Goal: Transaction & Acquisition: Purchase product/service

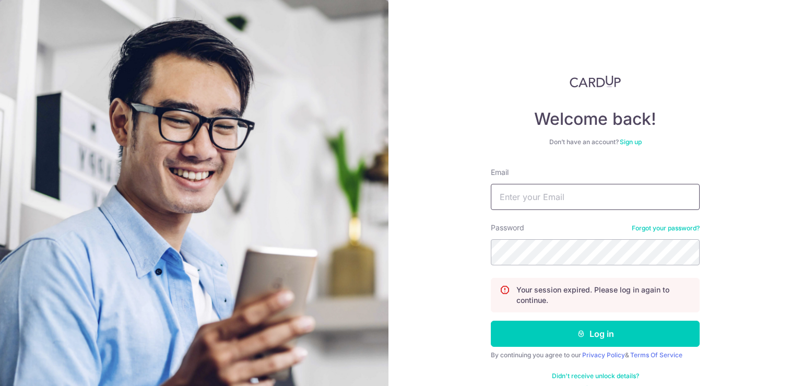
click at [491, 320] on button "Log in" at bounding box center [595, 333] width 209 height 26
click at [566, 198] on input "Email" at bounding box center [595, 197] width 209 height 26
click at [491, 320] on button "Log in" at bounding box center [595, 333] width 209 height 26
click at [535, 185] on input "Email" at bounding box center [595, 197] width 209 height 26
type input "yapsimun97@gmail.com"
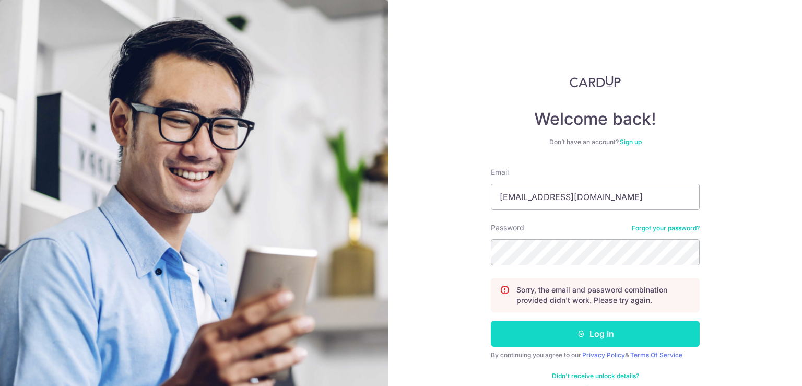
click at [564, 333] on button "Log in" at bounding box center [595, 333] width 209 height 26
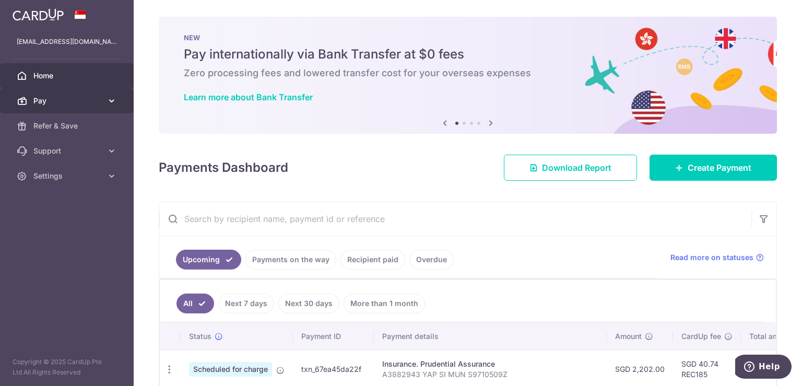
click at [104, 101] on link "Pay" at bounding box center [67, 100] width 134 height 25
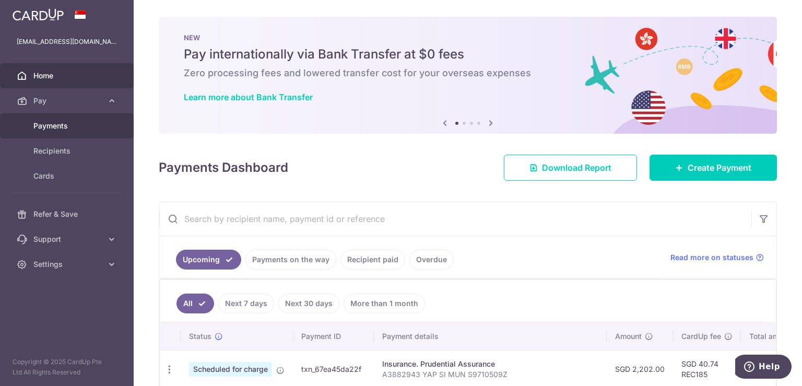
click at [66, 123] on span "Payments" at bounding box center [67, 126] width 69 height 10
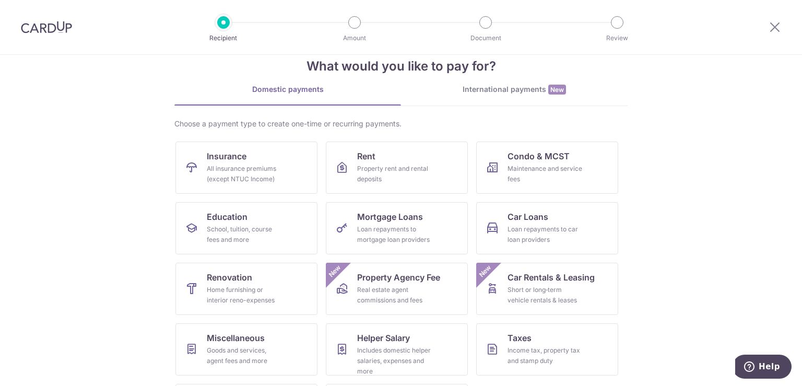
scroll to position [24, 0]
click at [546, 209] on link "Car Loans Loan repayments to car loan providers" at bounding box center [547, 227] width 142 height 52
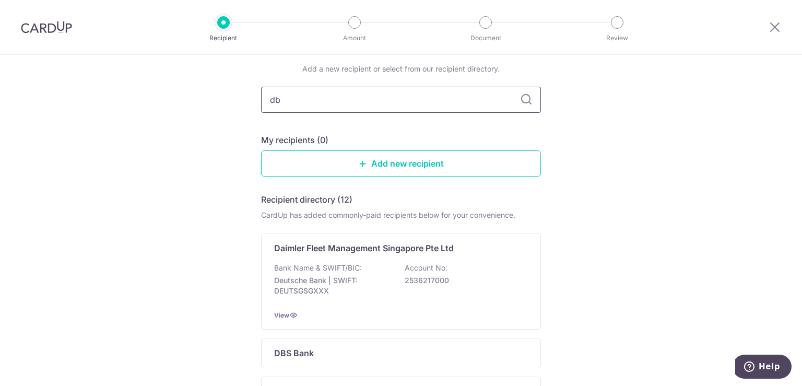
type input "dbs"
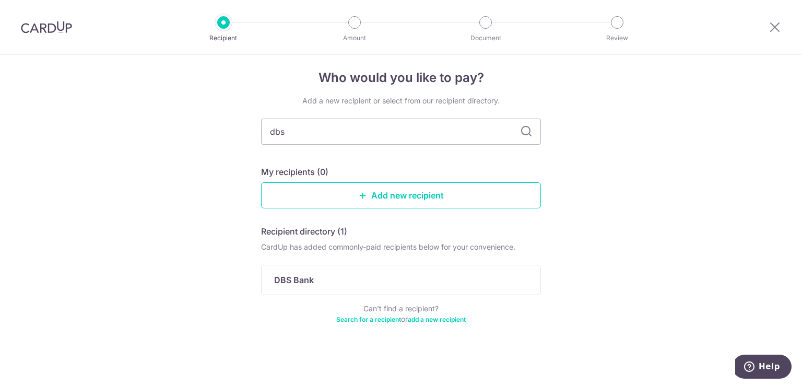
scroll to position [6, 0]
click at [415, 202] on link "Add new recipient" at bounding box center [401, 196] width 280 height 26
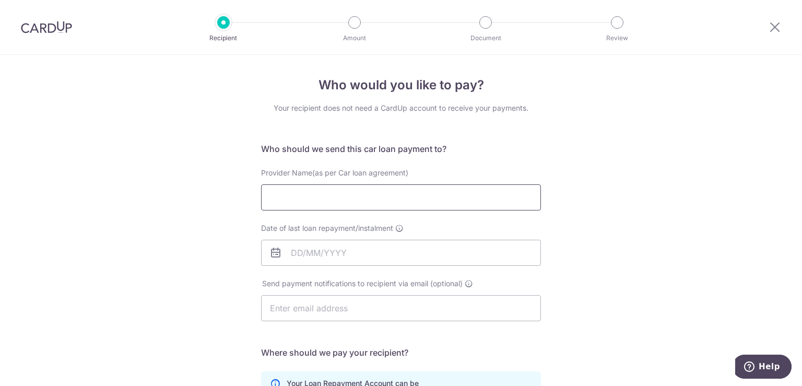
click at [366, 192] on input "Provider Name(as per Car loan agreement)" at bounding box center [401, 197] width 280 height 26
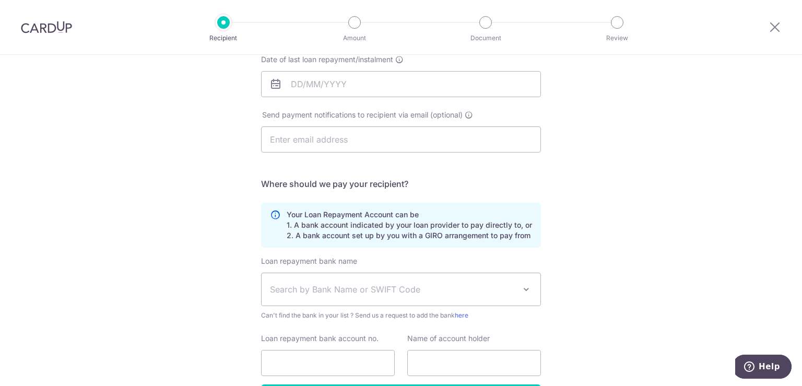
scroll to position [164, 0]
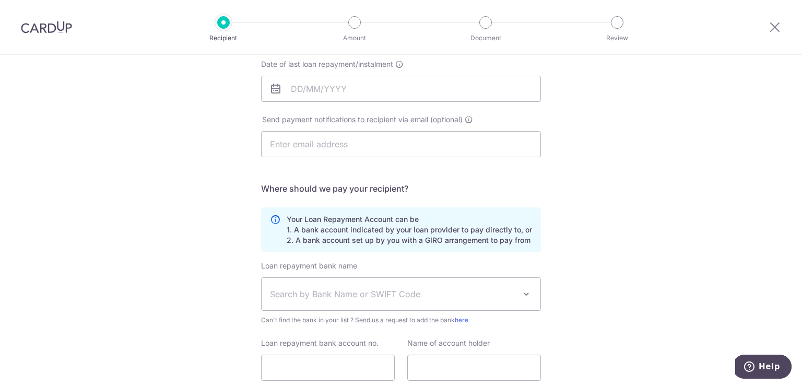
click at [385, 300] on span "Search by Bank Name or SWIFT Code" at bounding box center [400, 294] width 279 height 32
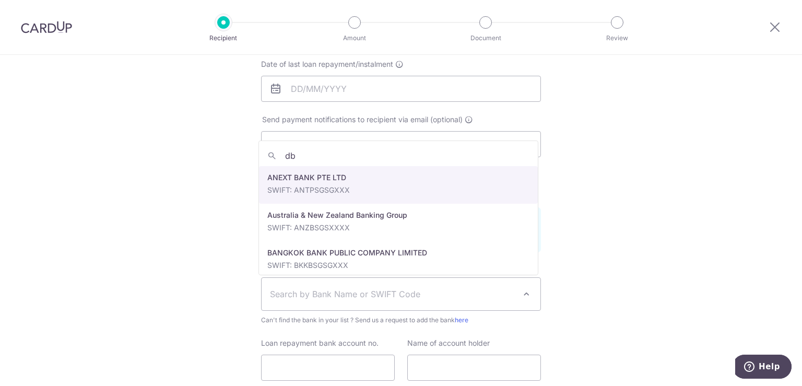
type input "dbs"
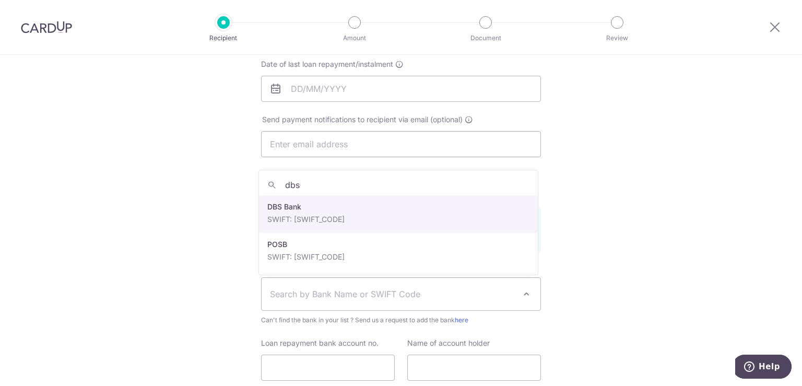
select select "6"
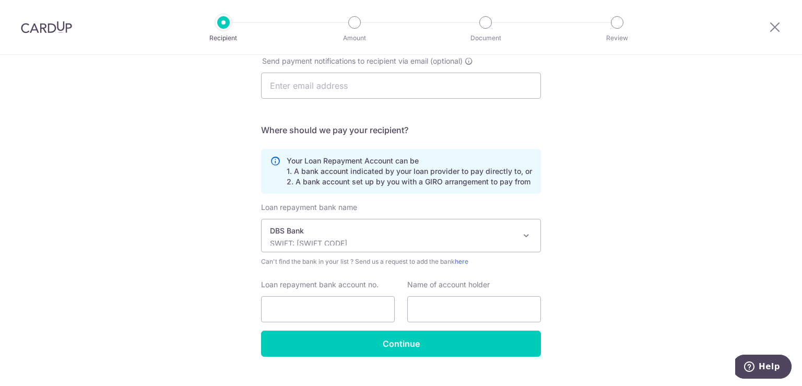
scroll to position [223, 0]
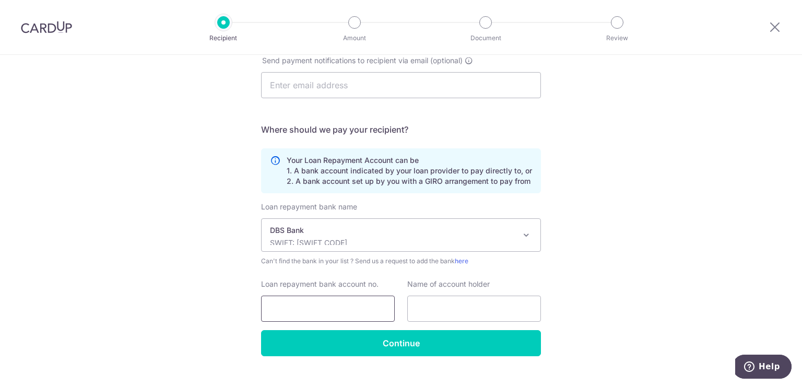
click at [345, 320] on input "Loan repayment bank account no." at bounding box center [328, 308] width 134 height 26
click at [437, 315] on input "text" at bounding box center [474, 308] width 134 height 26
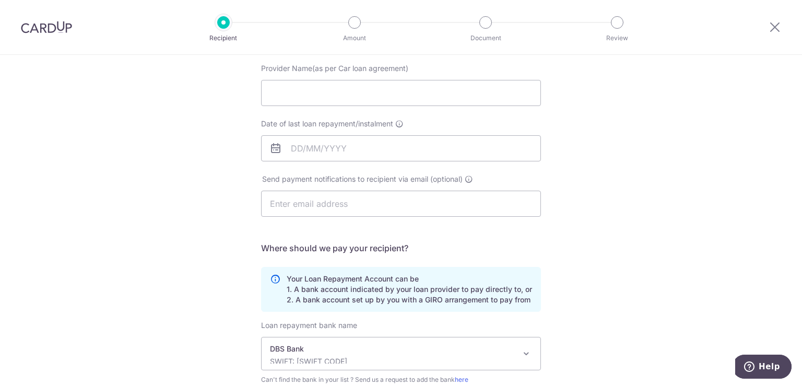
scroll to position [10, 0]
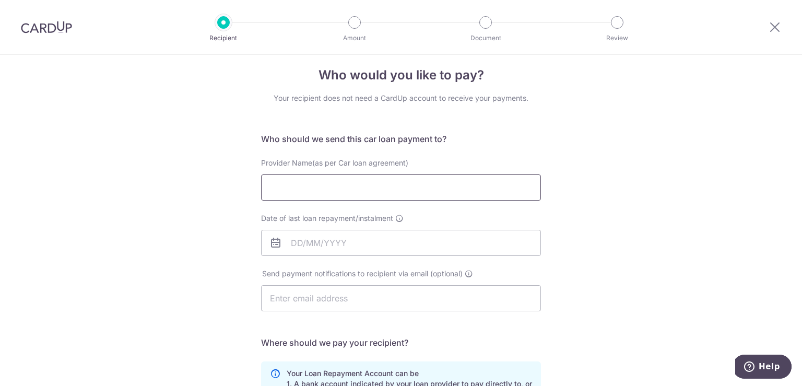
click at [379, 185] on input "Provider Name(as per Car loan agreement)" at bounding box center [401, 187] width 280 height 26
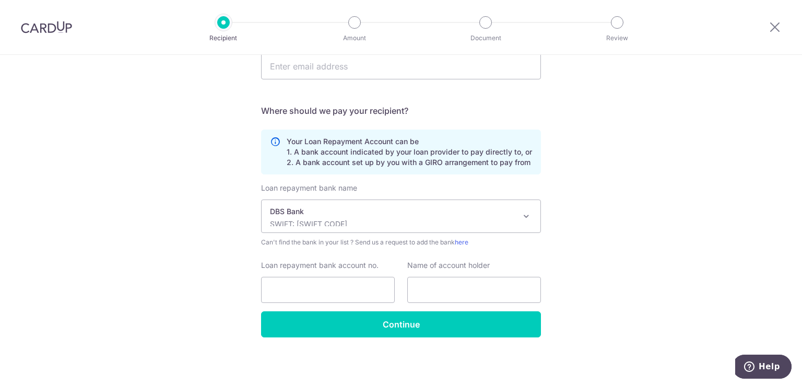
scroll to position [0, 0]
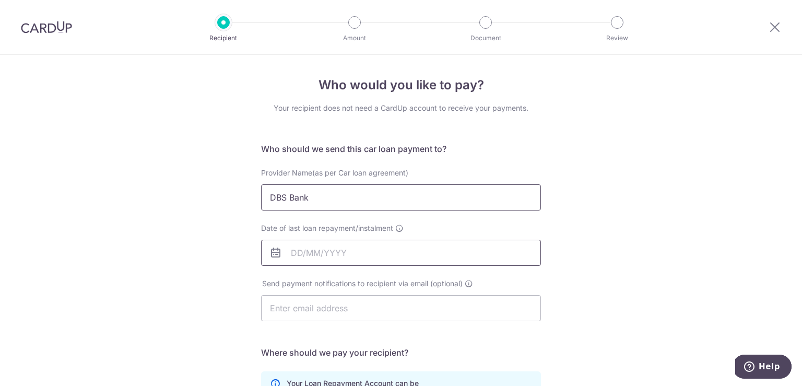
type input "DBS Bank"
click at [306, 245] on input "Date of last loan repayment/instalment" at bounding box center [401, 253] width 280 height 26
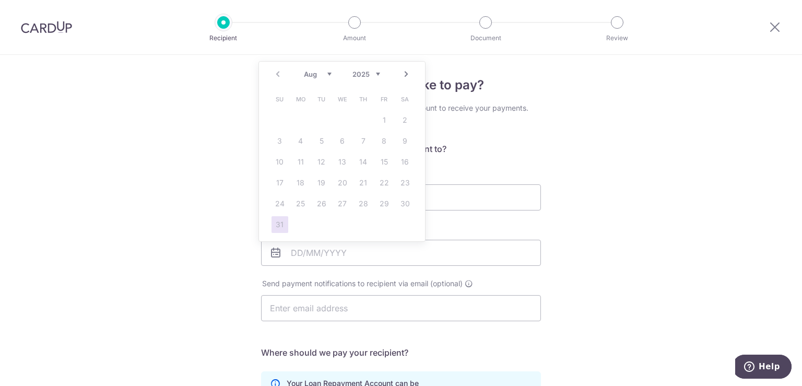
click at [372, 77] on select "2025 2026 2027 2028 2029 2030 2031 2032 2033 2034 2035" at bounding box center [366, 74] width 28 height 8
click at [375, 94] on th "Fr" at bounding box center [384, 99] width 21 height 21
click at [375, 74] on select "2025 2026 2027 2028 2029 2030 2031 2032 2033 2034 2035" at bounding box center [366, 74] width 28 height 8
click at [378, 199] on link "31" at bounding box center [384, 203] width 17 height 17
type input "31/08/2029"
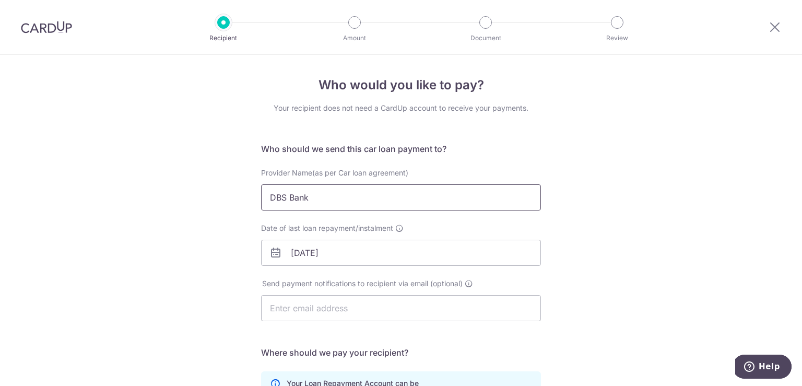
click at [365, 202] on input "DBS Bank" at bounding box center [401, 197] width 280 height 26
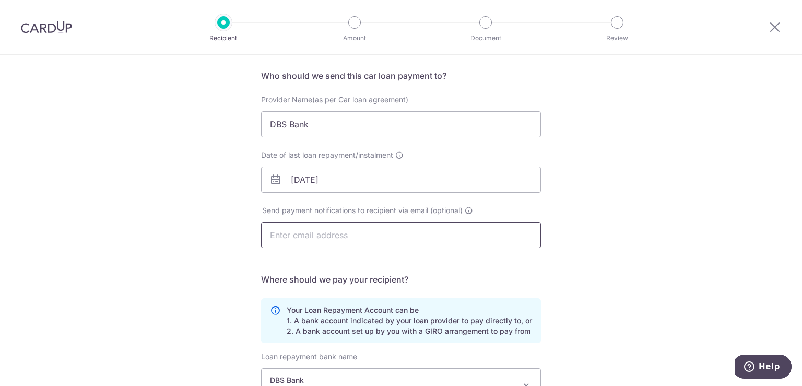
click at [364, 234] on input "text" at bounding box center [401, 235] width 280 height 26
type input "[EMAIL_ADDRESS][DOMAIN_NAME]"
type input "Si Mun Yap"
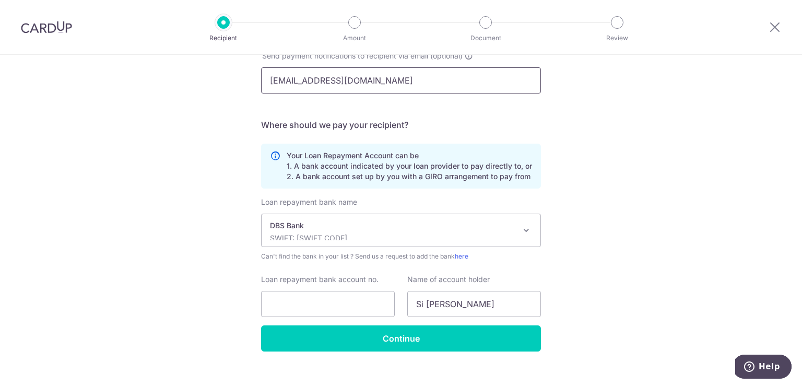
scroll to position [242, 0]
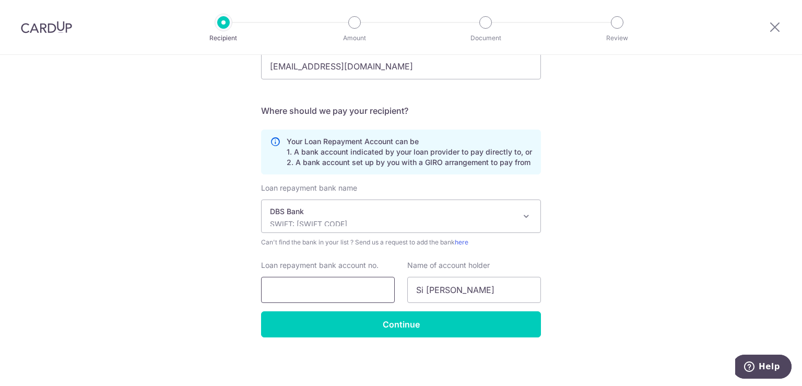
click at [332, 290] on input "Loan repayment bank account no." at bounding box center [328, 290] width 134 height 26
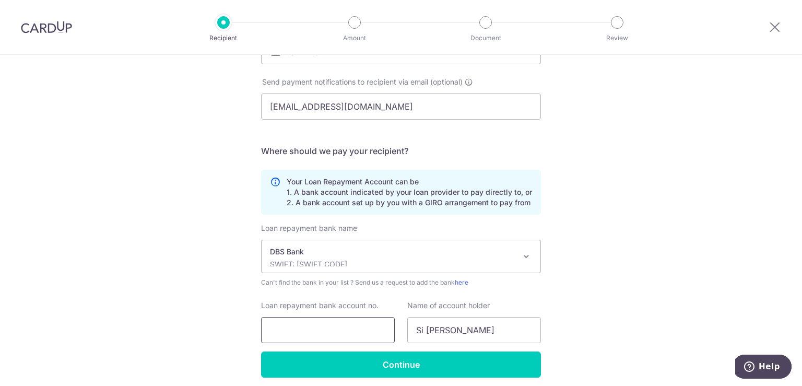
scroll to position [202, 0]
type input "r"
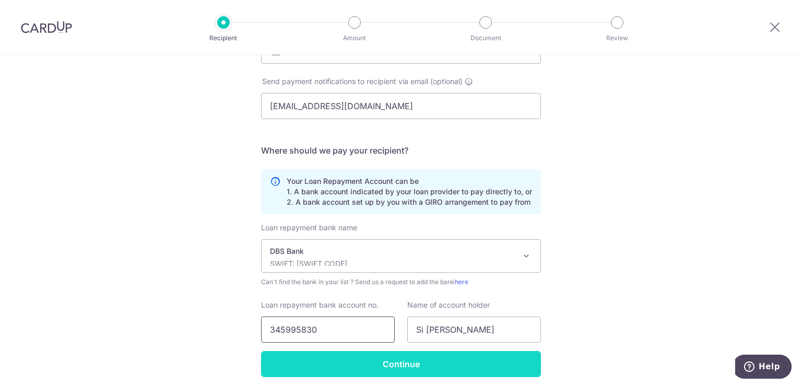
type input "345995830"
click at [391, 354] on input "Continue" at bounding box center [401, 364] width 280 height 26
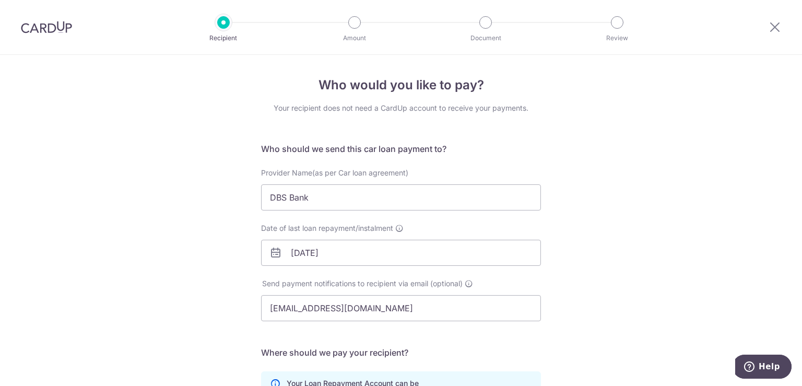
scroll to position [242, 0]
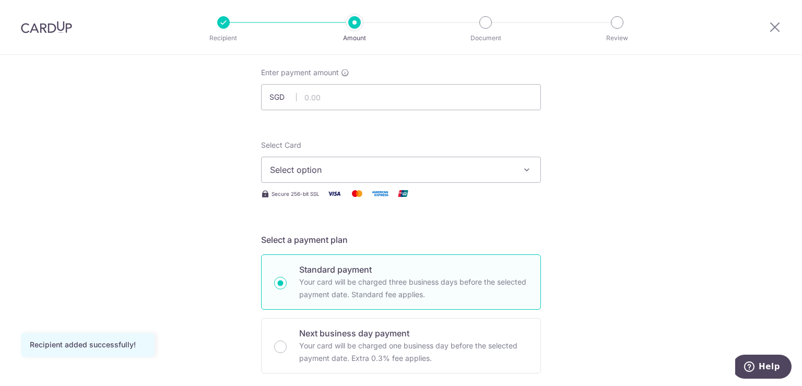
scroll to position [55, 0]
click at [334, 100] on input "text" at bounding box center [401, 99] width 280 height 26
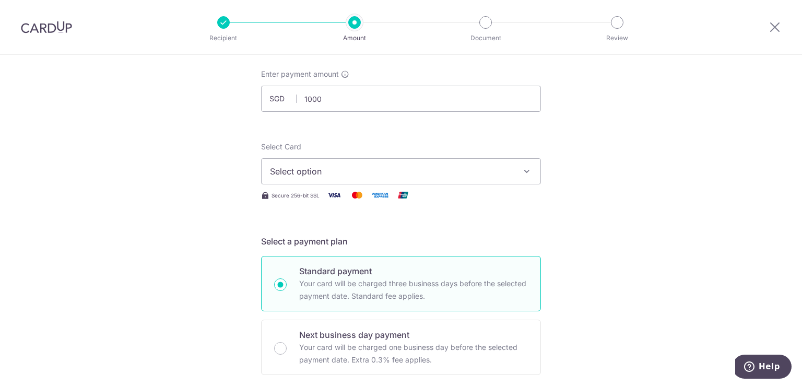
type input "1,000.00"
click at [474, 182] on button "Select option" at bounding box center [401, 171] width 280 height 26
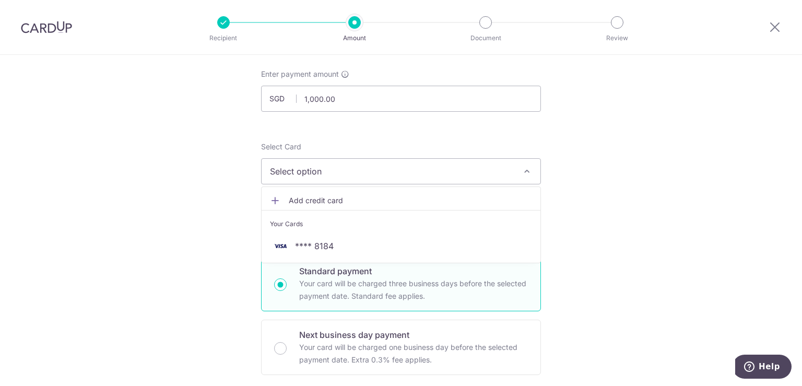
click at [474, 166] on span "Select option" at bounding box center [391, 171] width 243 height 13
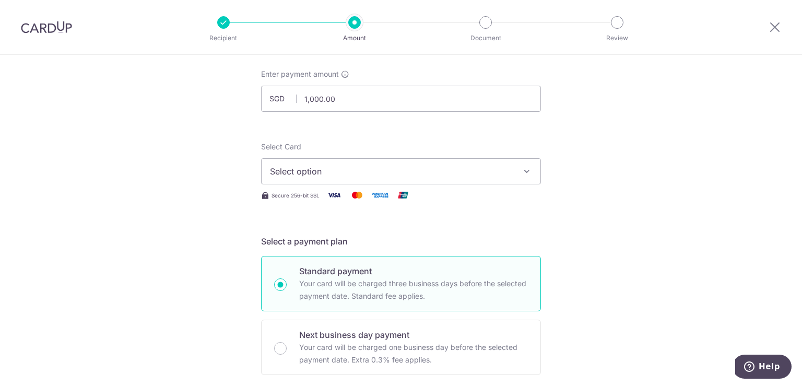
click at [430, 161] on button "Select option" at bounding box center [401, 171] width 280 height 26
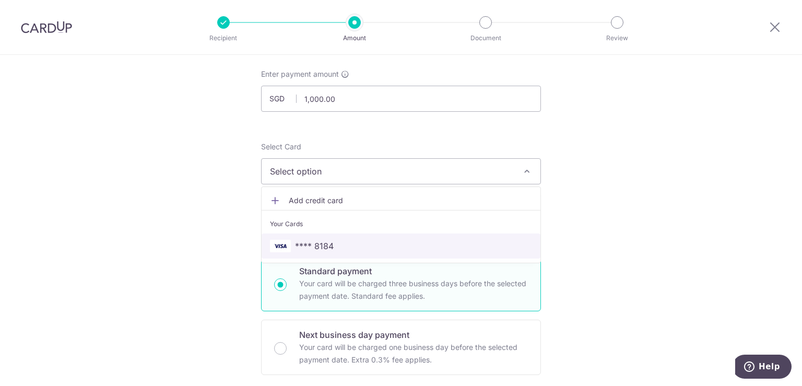
click at [400, 255] on link "**** 8184" at bounding box center [400, 245] width 279 height 25
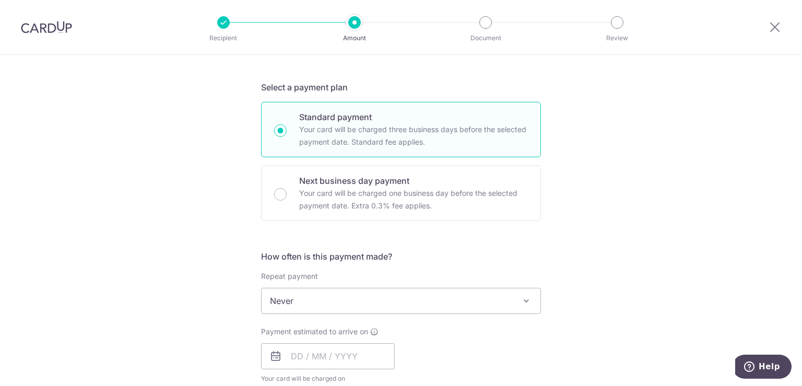
scroll to position [245, 0]
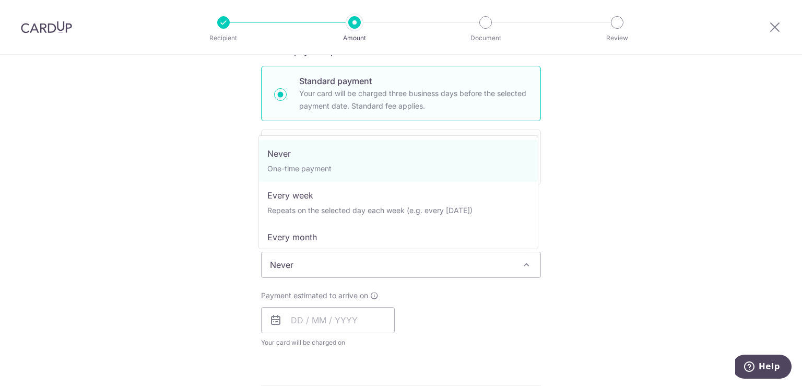
click at [403, 268] on span "Never" at bounding box center [400, 264] width 279 height 25
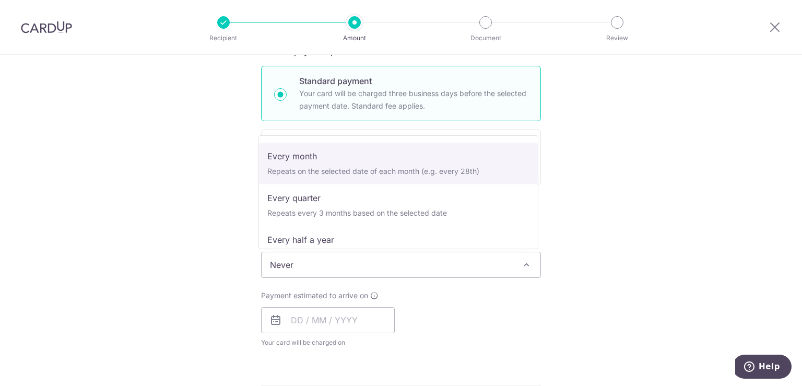
scroll to position [81, 0]
select select "3"
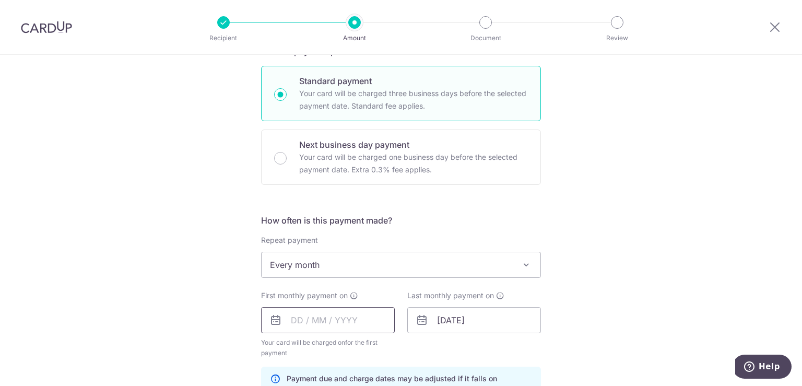
scroll to position [340, 0]
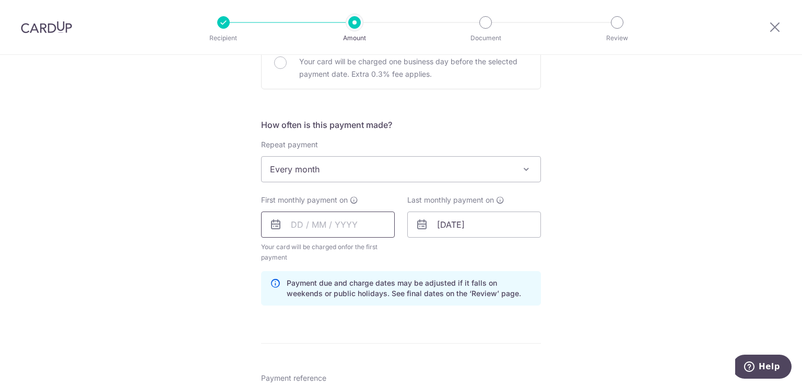
click at [357, 225] on input "text" at bounding box center [328, 224] width 134 height 26
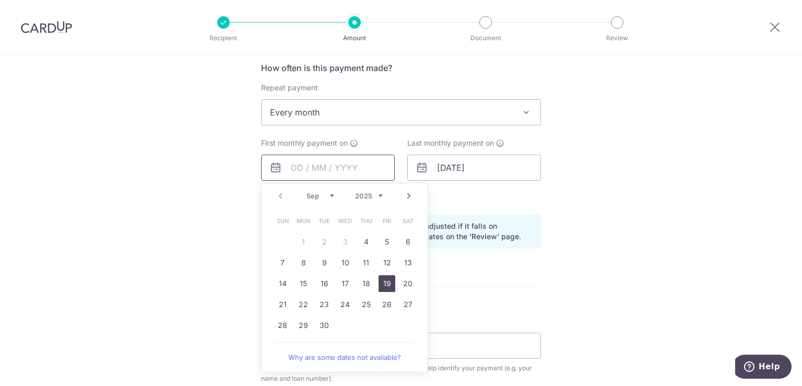
scroll to position [399, 0]
click at [365, 240] on link "4" at bounding box center [365, 240] width 17 height 17
type input "04/09/2025"
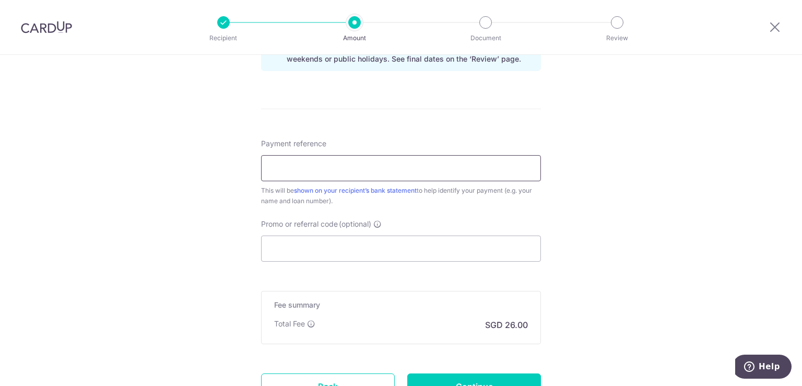
scroll to position [576, 0]
click at [376, 242] on input "Promo or referral code (optional)" at bounding box center [401, 247] width 280 height 26
paste input "REC185"
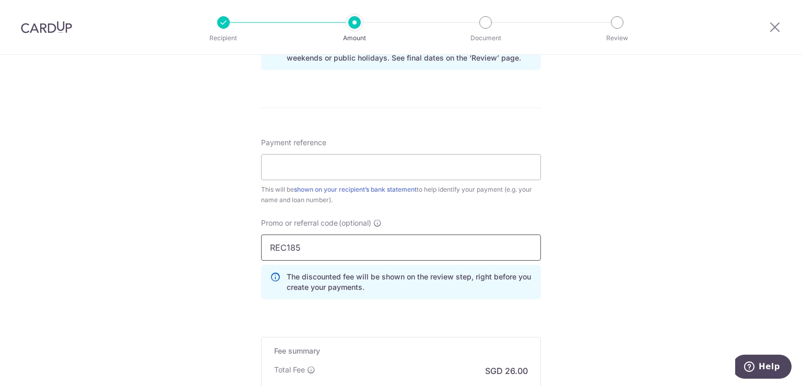
type input "REC185"
click at [510, 313] on form "Enter payment amount SGD 1,000.00 1000.00 Recipient added successfully! Select …" at bounding box center [401, 11] width 280 height 926
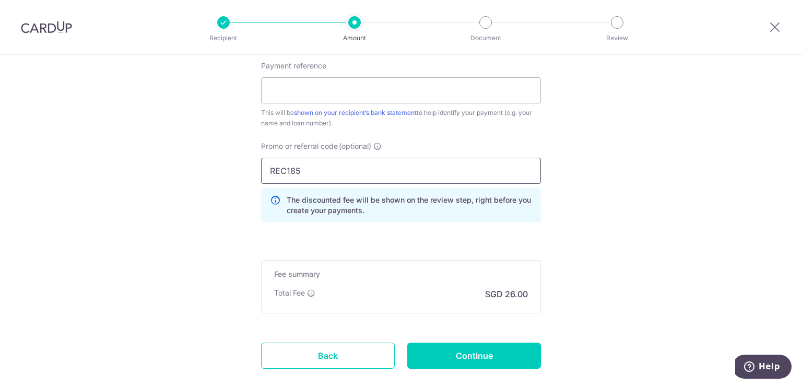
scroll to position [667, 0]
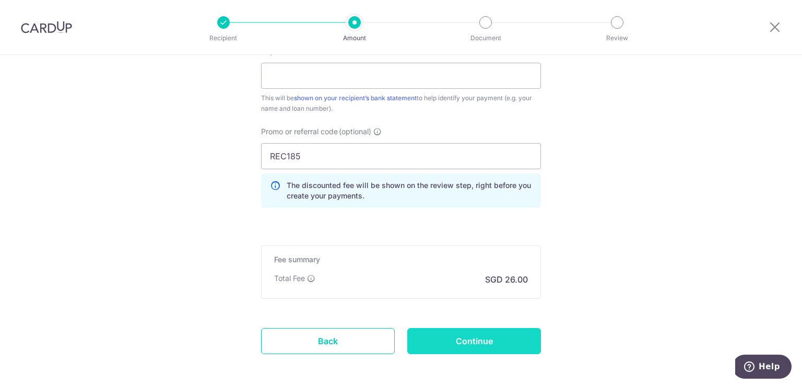
click at [450, 345] on input "Continue" at bounding box center [474, 341] width 134 height 26
type input "Create Schedule"
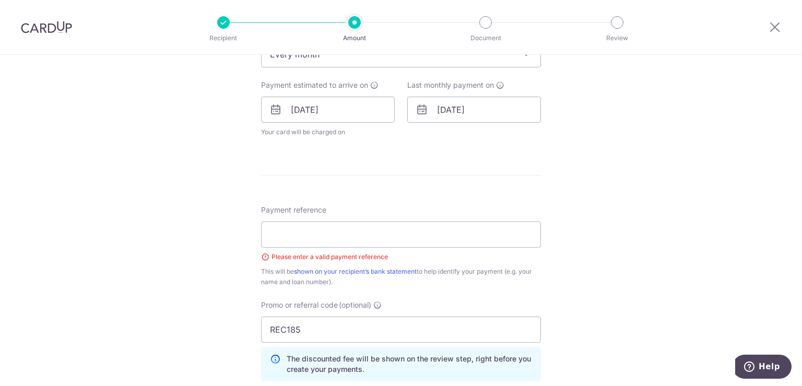
scroll to position [446, 0]
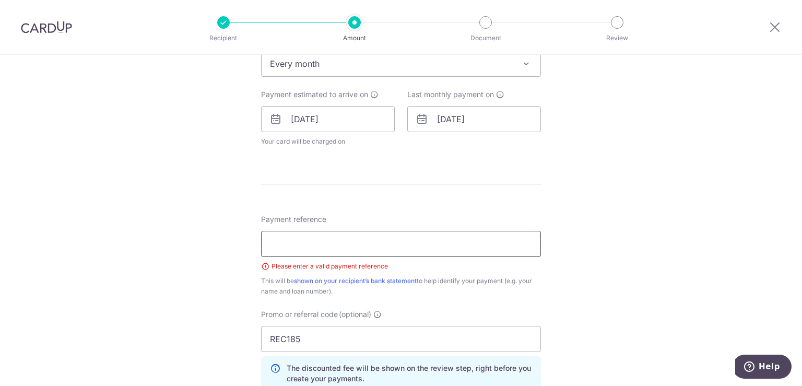
click at [426, 237] on input "Payment reference" at bounding box center [401, 244] width 280 height 26
type input "S9710509Z"
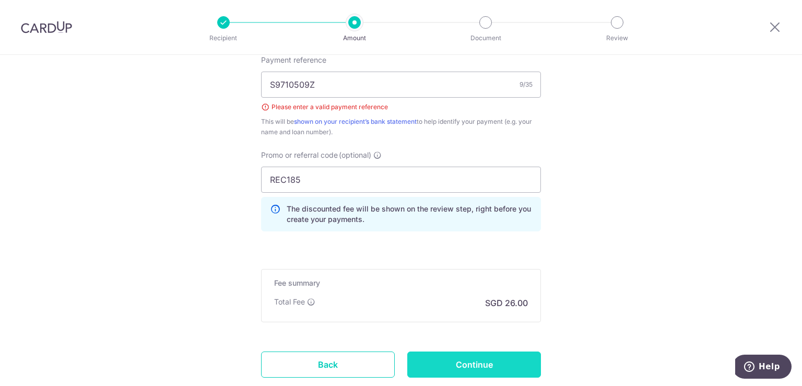
click at [474, 367] on input "Continue" at bounding box center [474, 364] width 134 height 26
type input "Create Schedule"
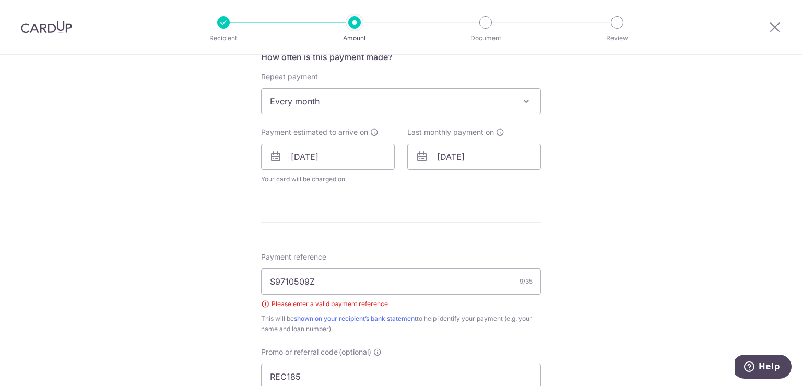
scroll to position [255, 0]
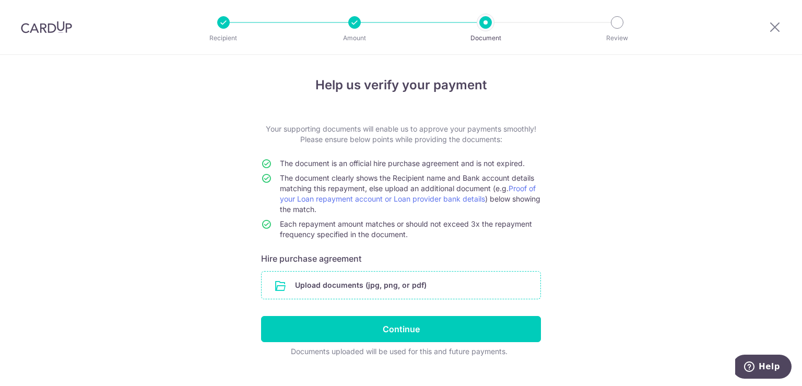
click at [437, 284] on input "file" at bounding box center [400, 284] width 279 height 27
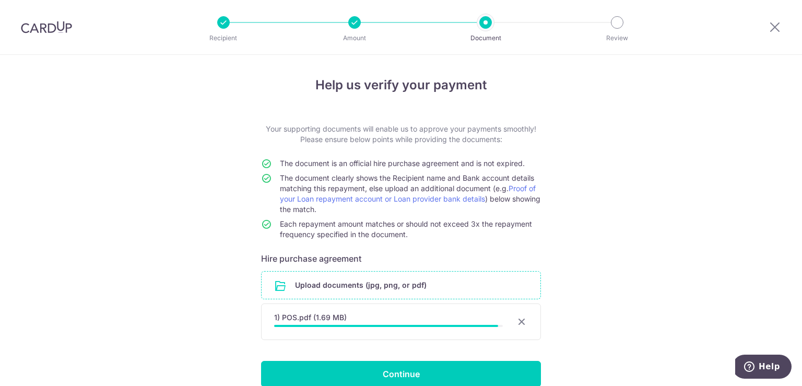
click at [383, 327] on div "98%" at bounding box center [386, 326] width 224 height 2
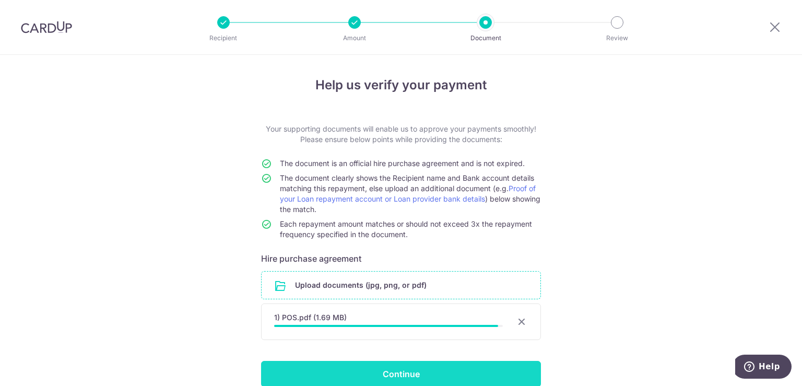
click at [381, 363] on input "Continue" at bounding box center [401, 374] width 280 height 26
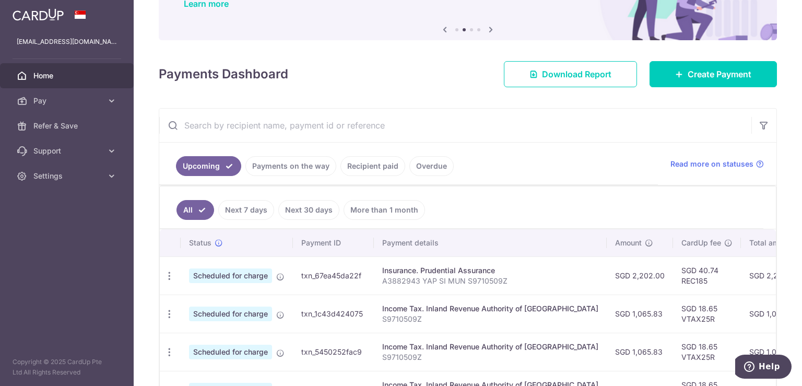
scroll to position [94, 0]
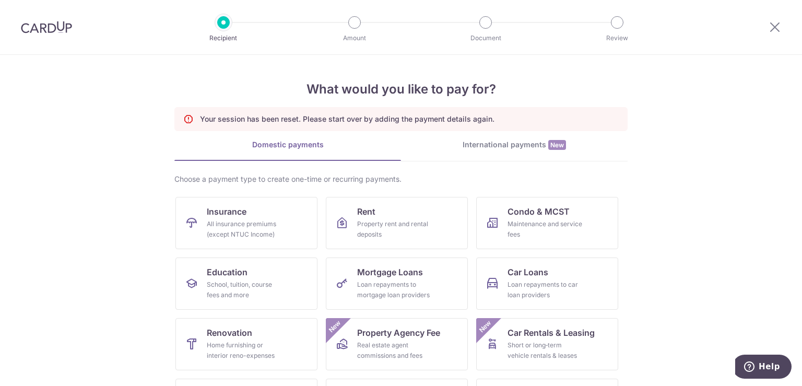
click at [54, 33] on div at bounding box center [46, 27] width 93 height 54
click at [52, 30] on img at bounding box center [46, 27] width 51 height 13
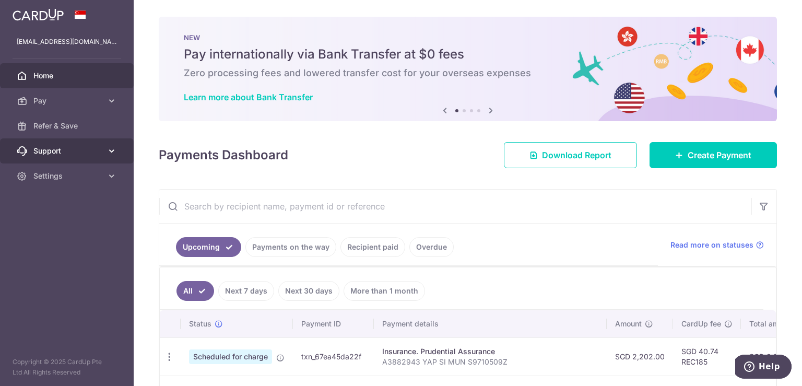
click at [100, 144] on link "Support" at bounding box center [67, 150] width 134 height 25
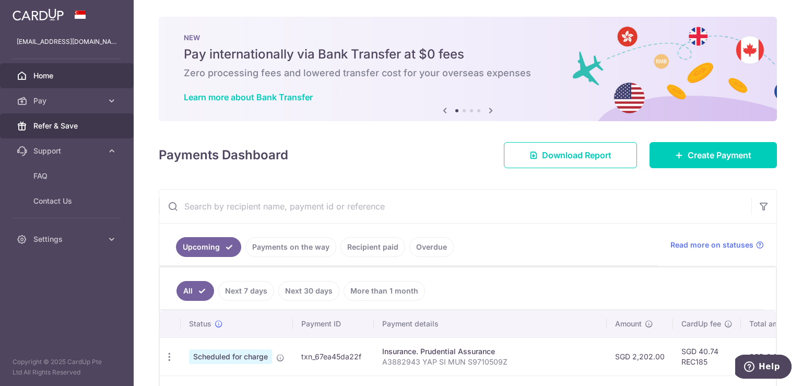
click at [92, 131] on link "Refer & Save" at bounding box center [67, 125] width 134 height 25
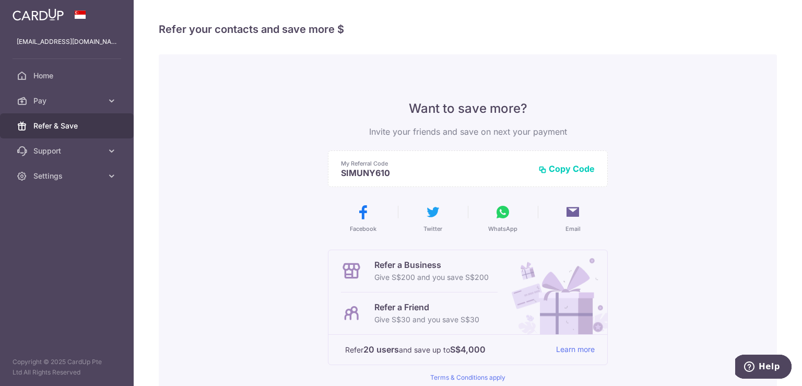
click at [570, 168] on button "Copy Code" at bounding box center [566, 168] width 56 height 10
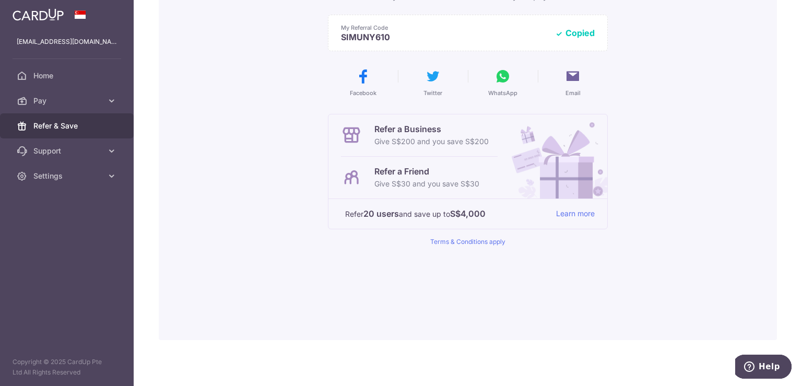
scroll to position [138, 0]
click at [456, 271] on div "Want to save more? Invite your friends and save on next your payment My Referra…" at bounding box center [468, 127] width 280 height 421
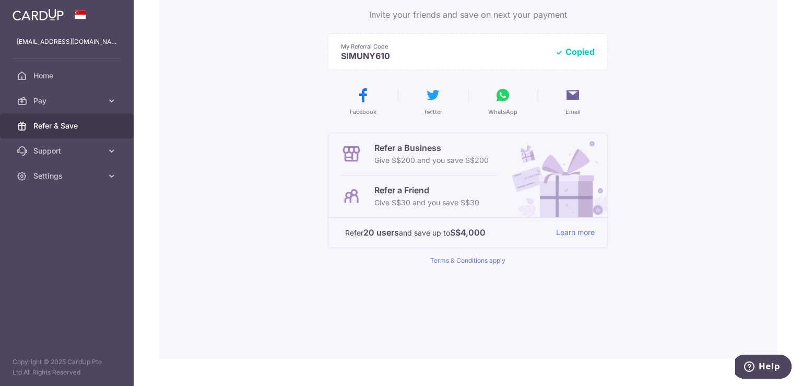
scroll to position [117, 0]
click at [559, 50] on button "Copied" at bounding box center [575, 51] width 40 height 10
click at [501, 105] on button "WhatsApp" at bounding box center [503, 101] width 62 height 29
